Goal: Transaction & Acquisition: Purchase product/service

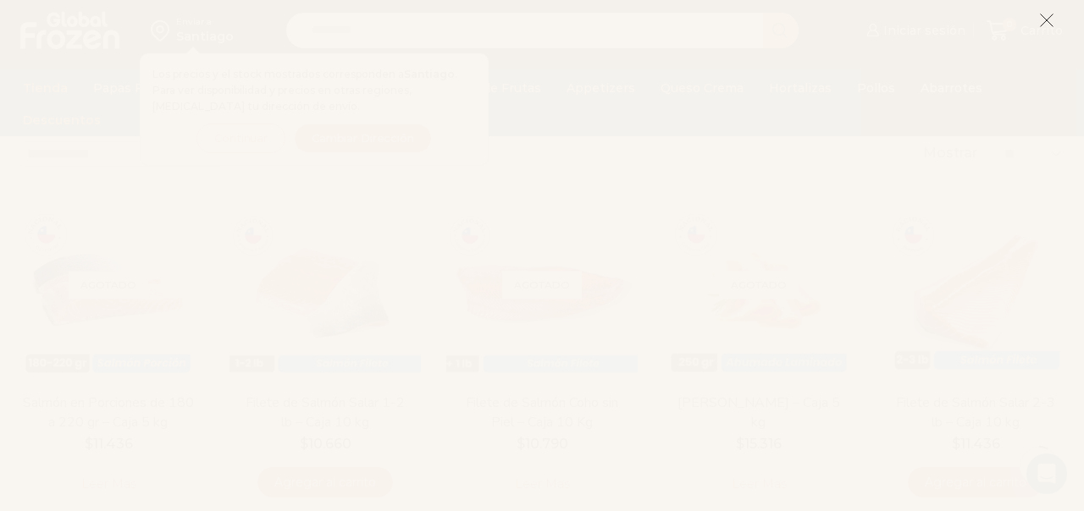
scroll to position [66, 0]
click at [1051, 18] on icon at bounding box center [1046, 20] width 15 height 15
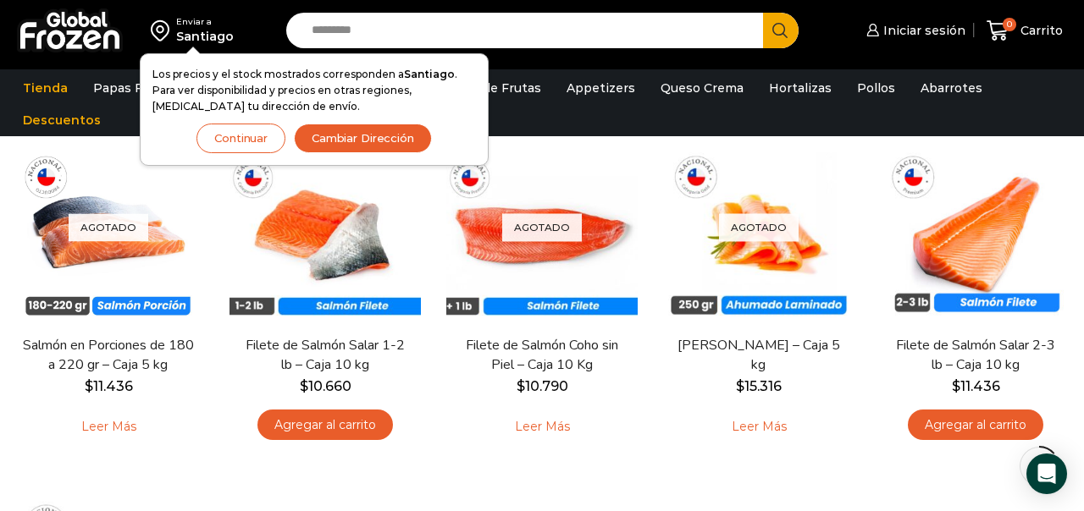
scroll to position [127, 0]
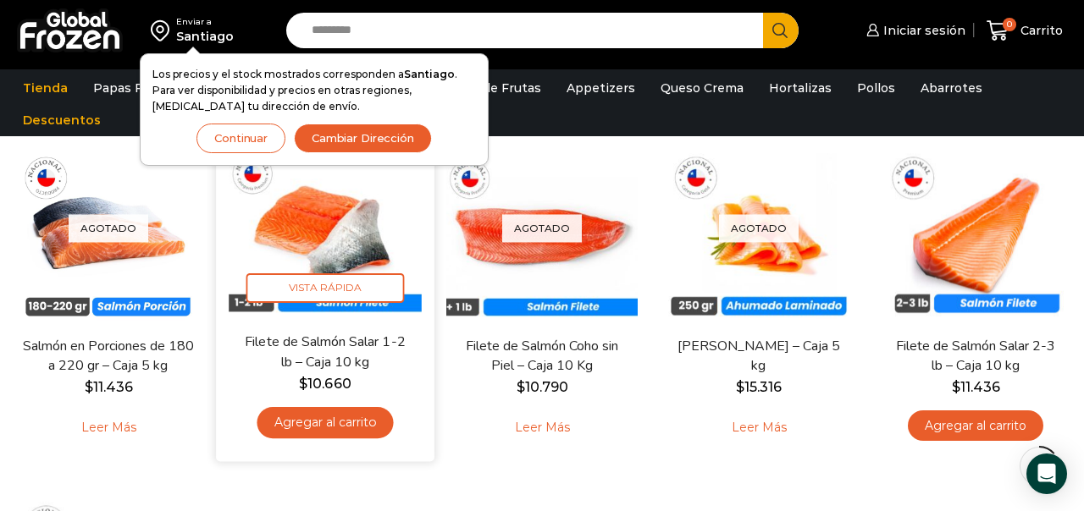
click at [326, 429] on link "Agregar al carrito" at bounding box center [325, 422] width 136 height 31
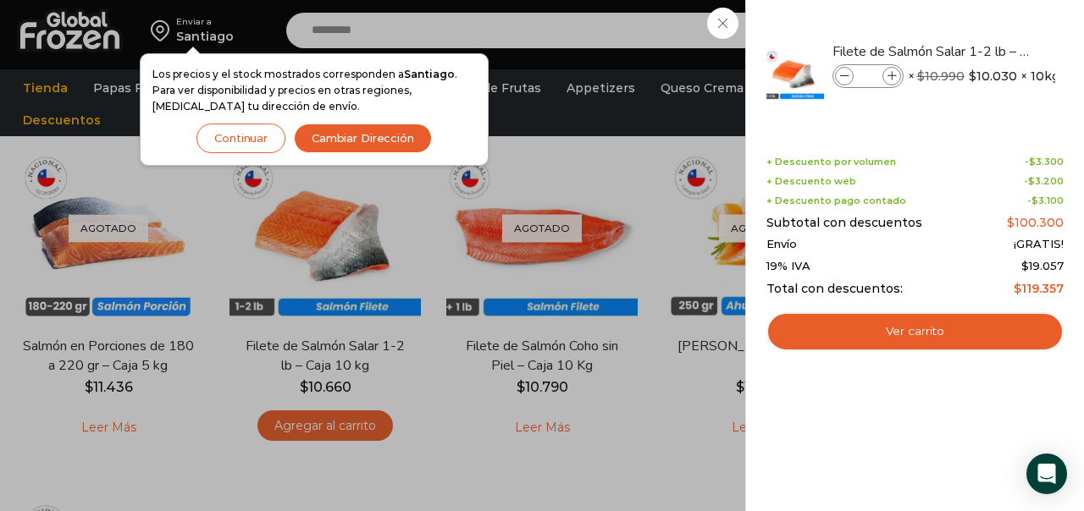
click at [982, 51] on div "1 [GEOGRAPHIC_DATA] 1 1 Shopping Cart *" at bounding box center [1024, 31] width 85 height 40
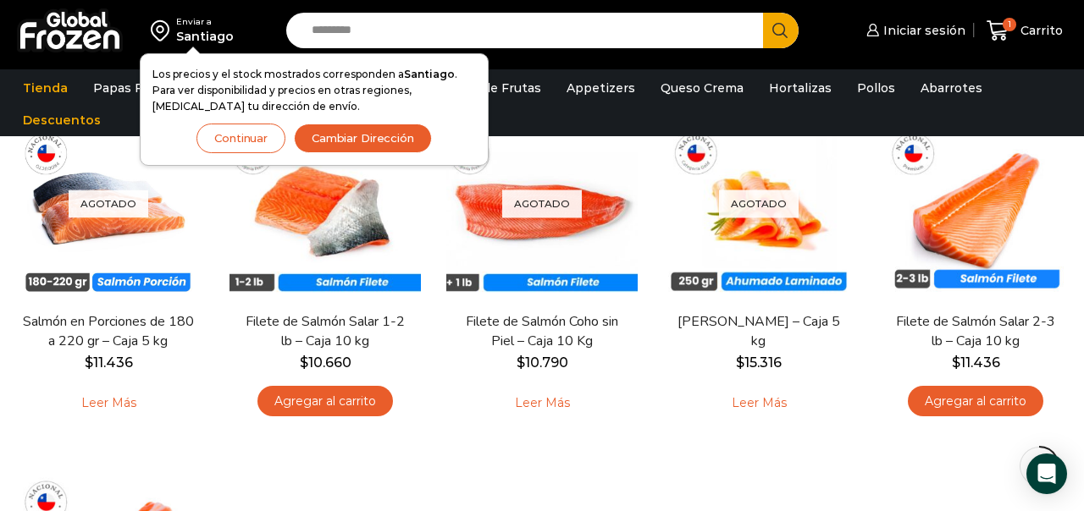
scroll to position [151, 0]
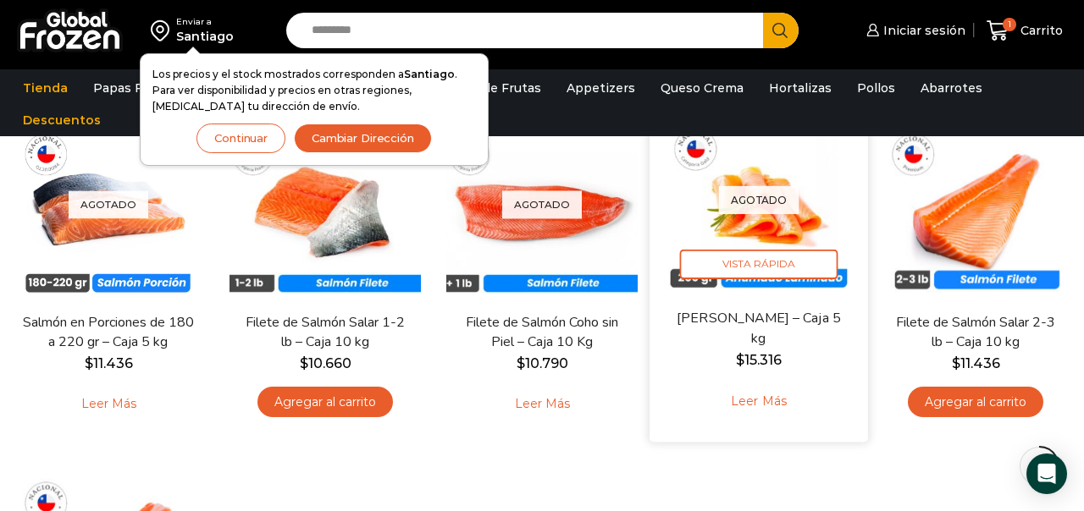
click at [767, 397] on link "Leer más" at bounding box center [758, 402] width 108 height 36
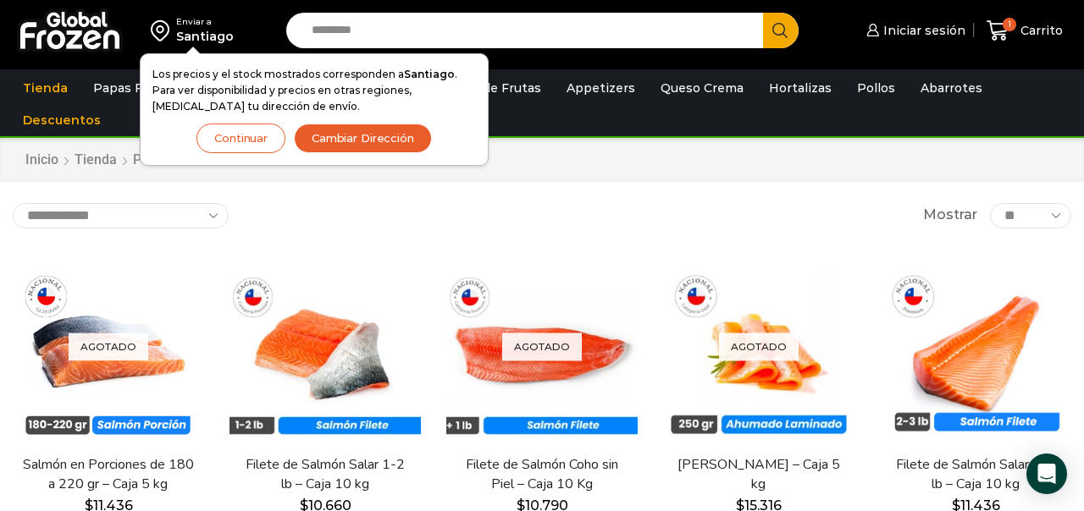
click at [243, 27] on div "Enviar a Santiago Los precios y el stock mostrados corresponden a Santiago . Pa…" at bounding box center [193, 30] width 107 height 29
